Goal: Task Accomplishment & Management: Manage account settings

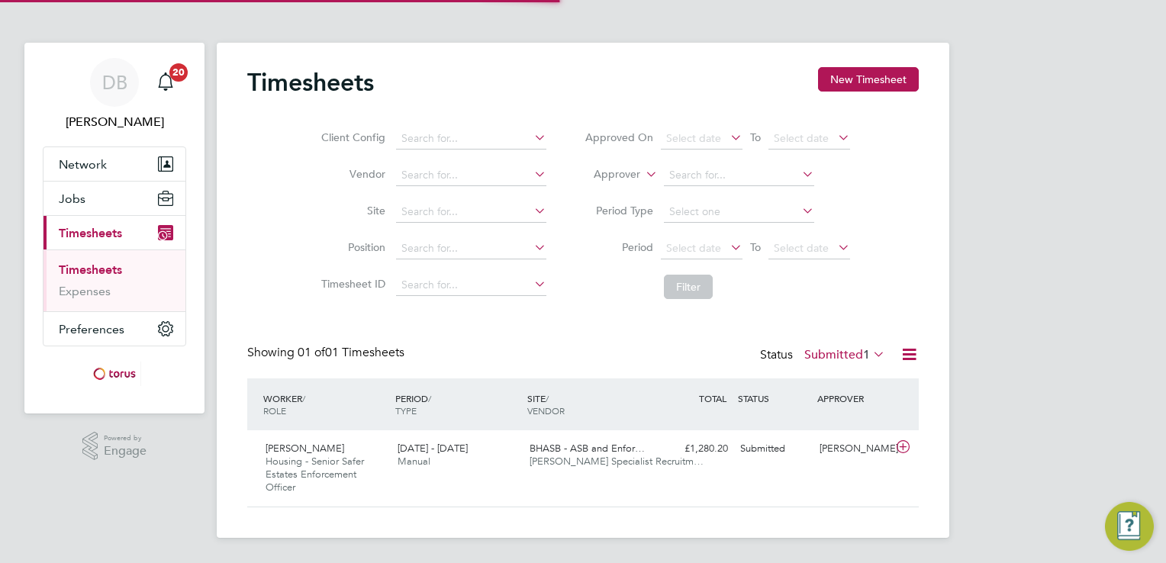
scroll to position [38, 133]
click at [900, 442] on icon at bounding box center [902, 447] width 19 height 12
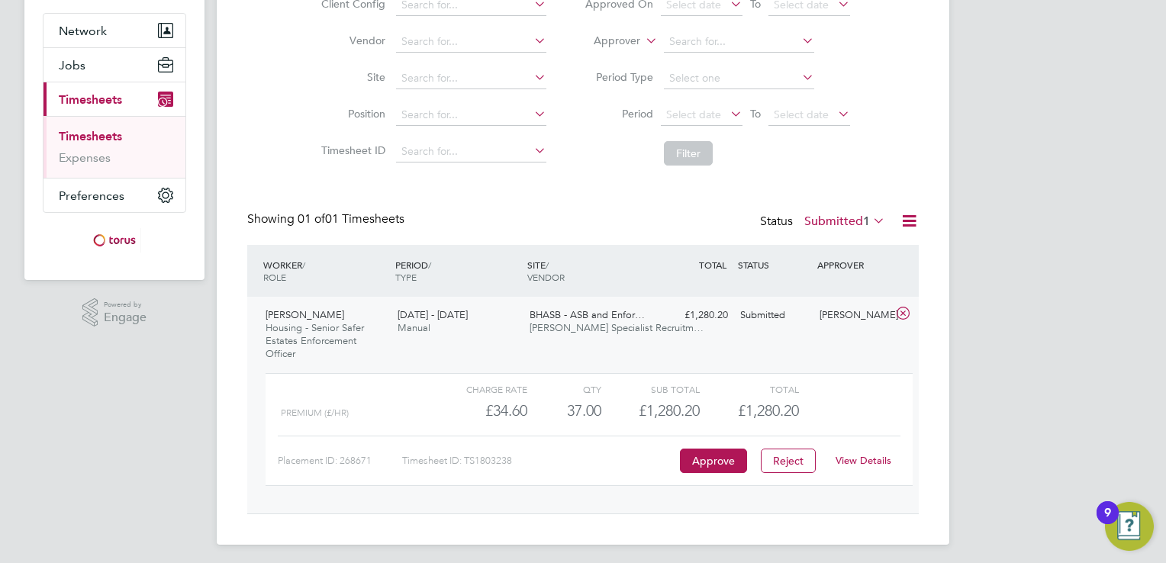
scroll to position [138, 0]
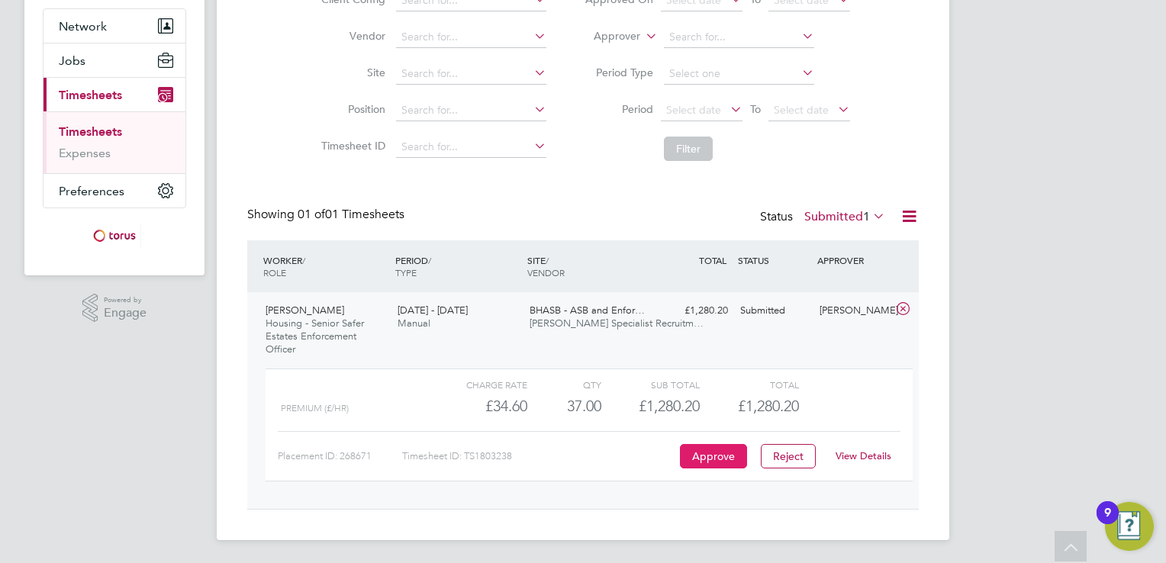
click at [706, 452] on button "Approve" at bounding box center [713, 456] width 67 height 24
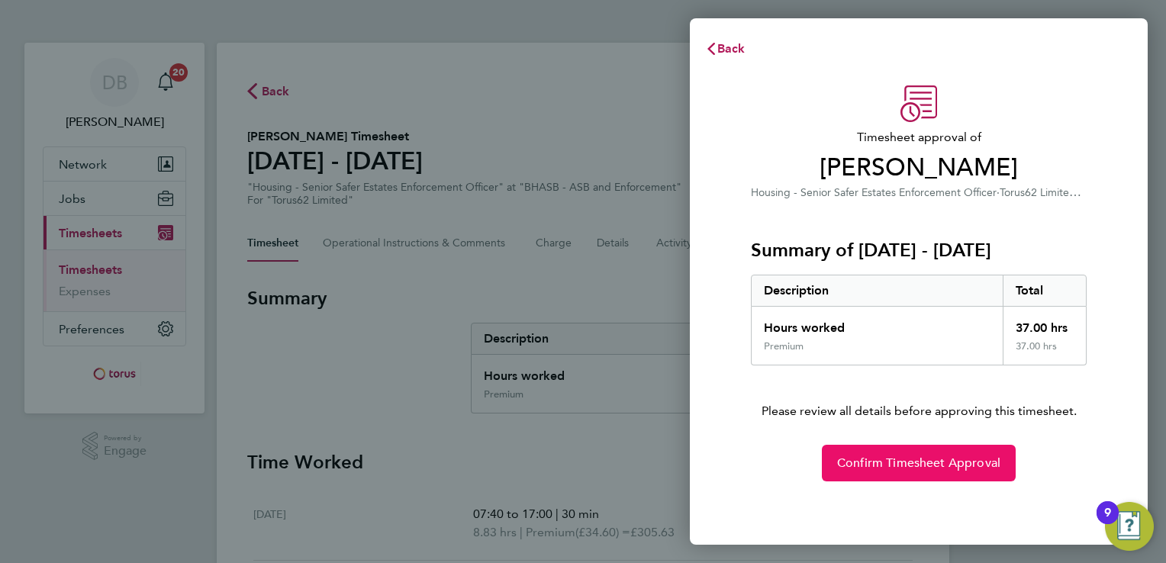
click at [900, 457] on span "Confirm Timesheet Approval" at bounding box center [918, 463] width 163 height 15
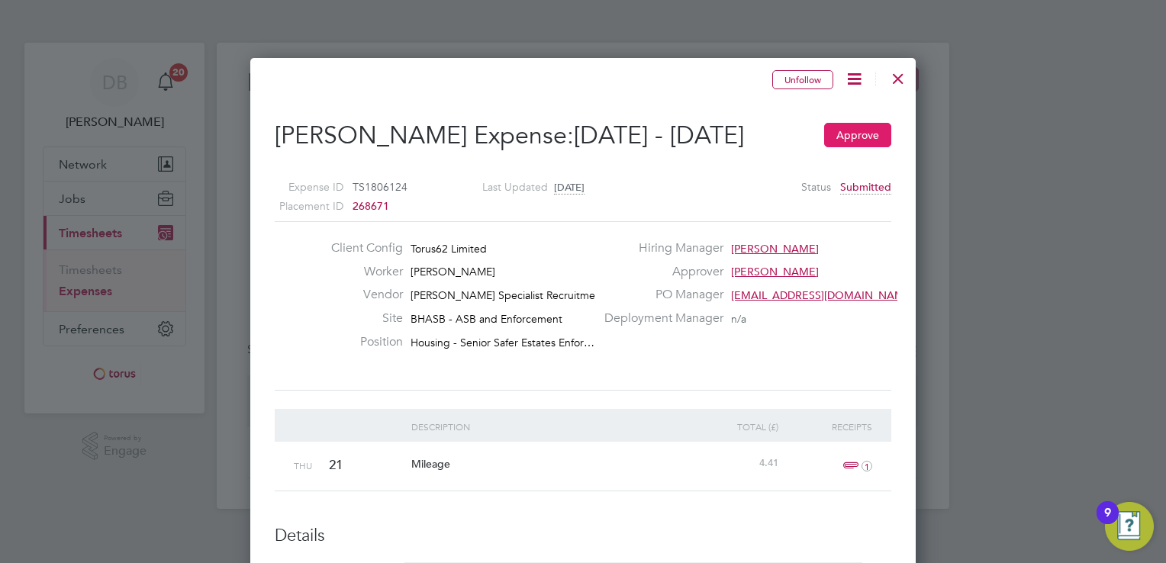
click at [839, 130] on button "Approve" at bounding box center [857, 135] width 67 height 24
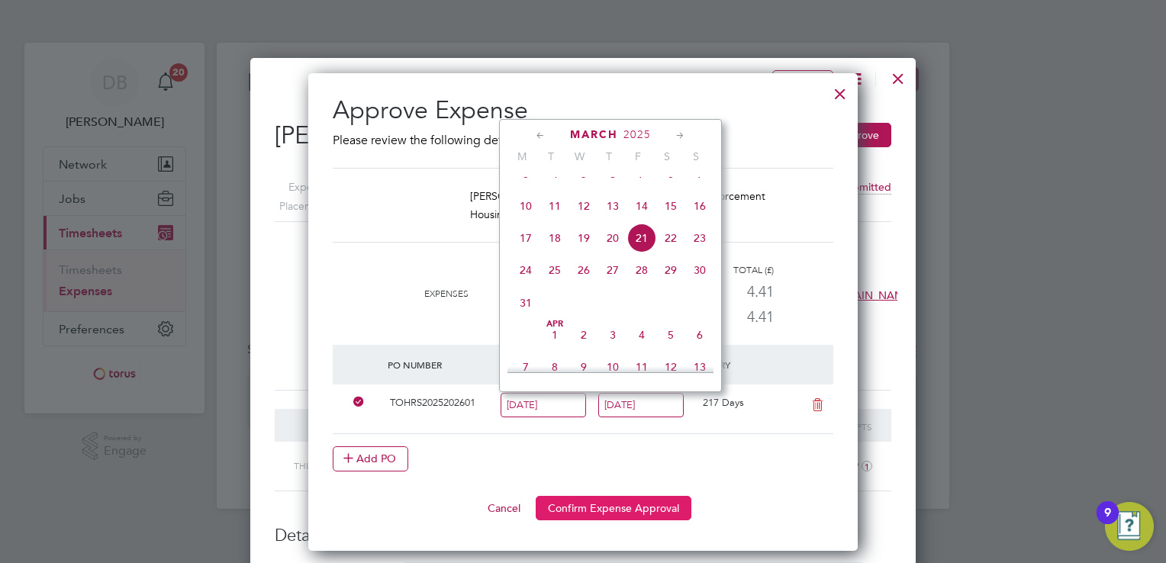
click at [576, 503] on button "Confirm Expense Approval" at bounding box center [614, 508] width 156 height 24
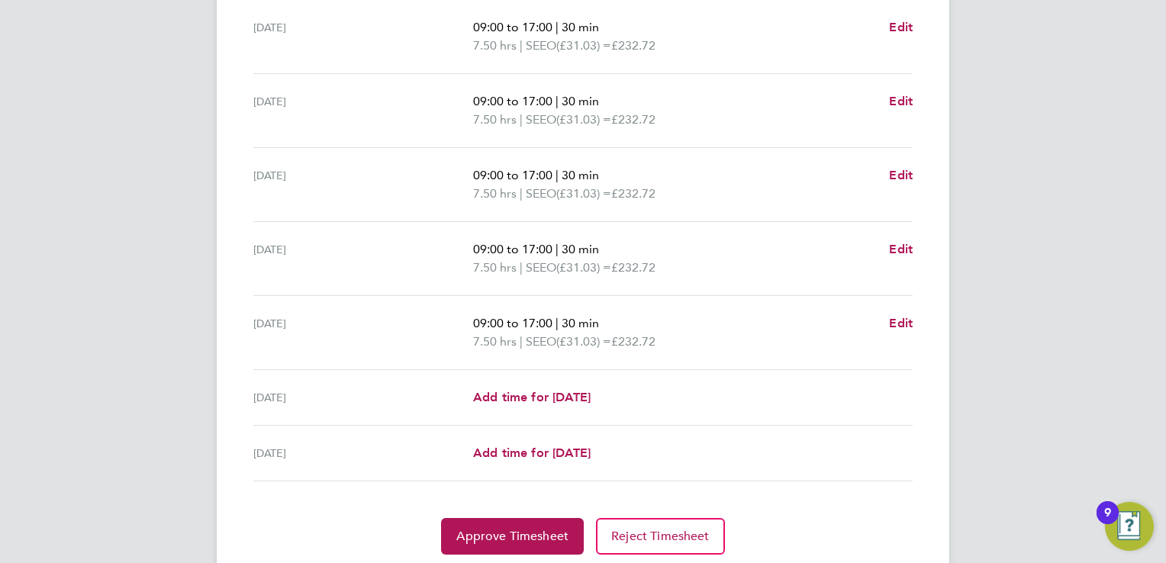
scroll to position [537, 0]
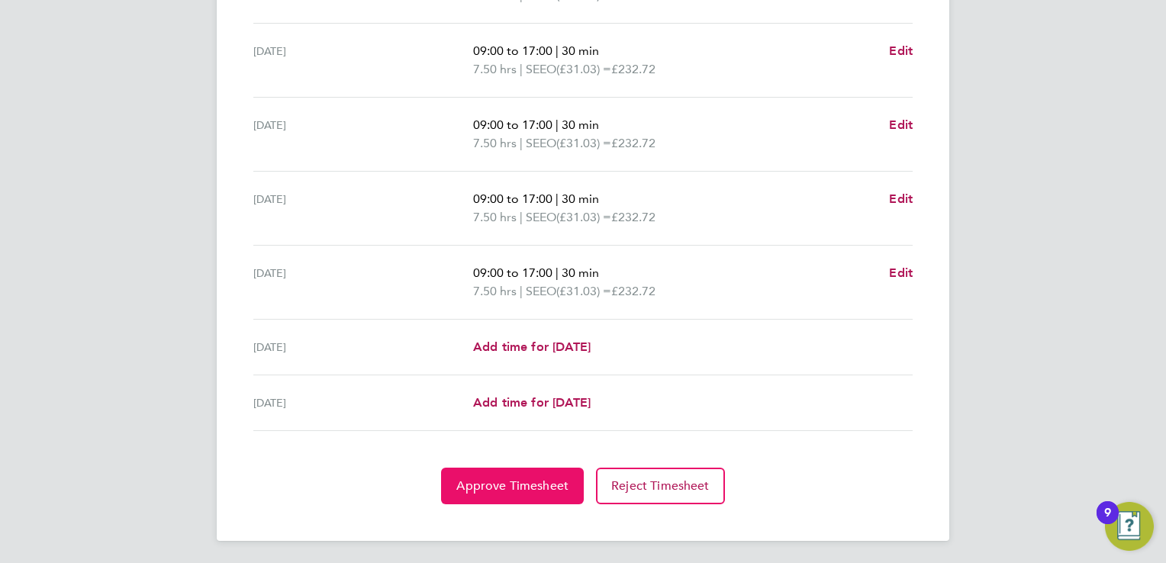
click at [480, 483] on span "Approve Timesheet" at bounding box center [512, 485] width 112 height 15
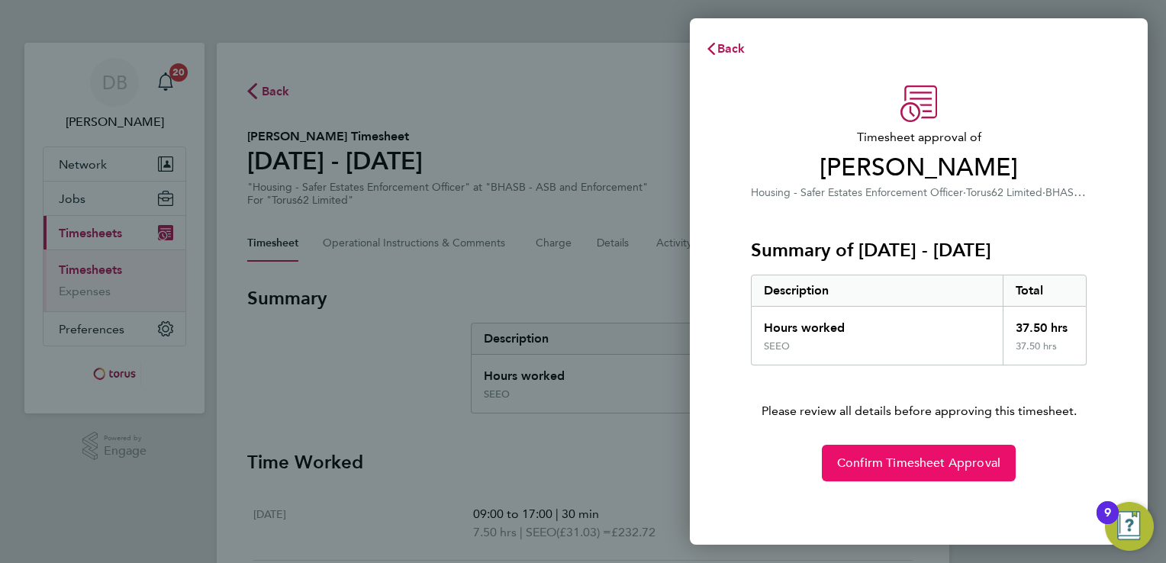
click at [851, 456] on span "Confirm Timesheet Approval" at bounding box center [918, 463] width 163 height 15
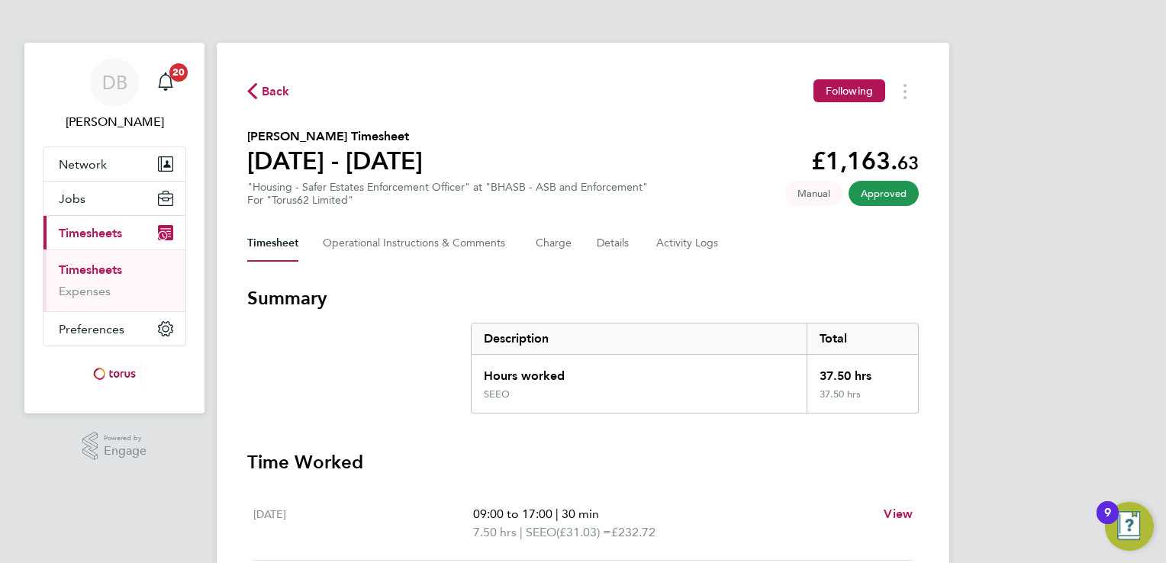
click at [263, 88] on span "Back" at bounding box center [276, 91] width 28 height 18
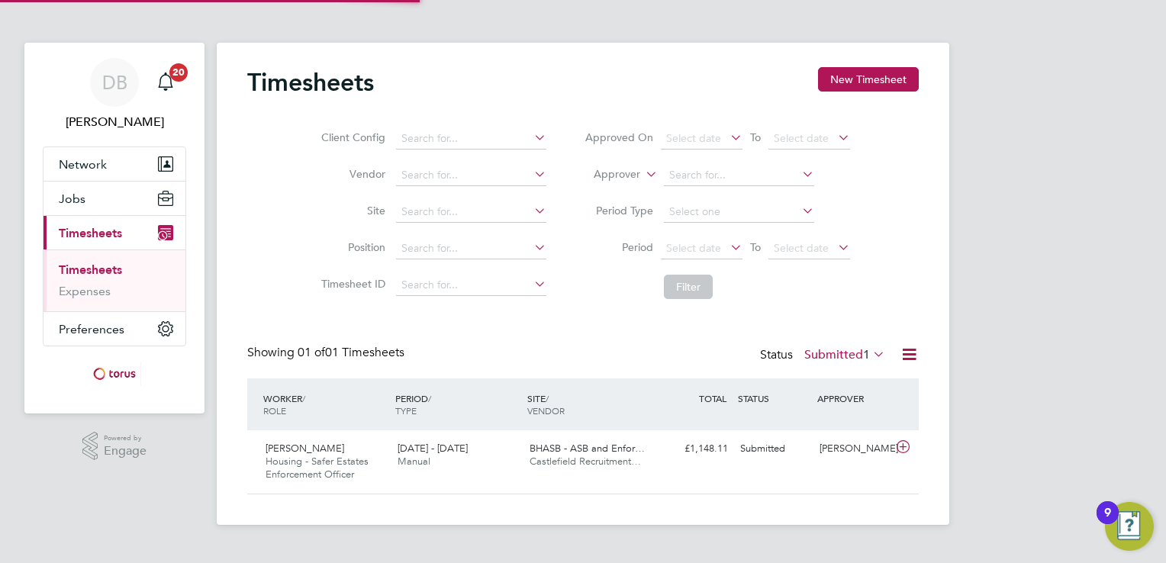
scroll to position [38, 133]
